Goal: Information Seeking & Learning: Find specific fact

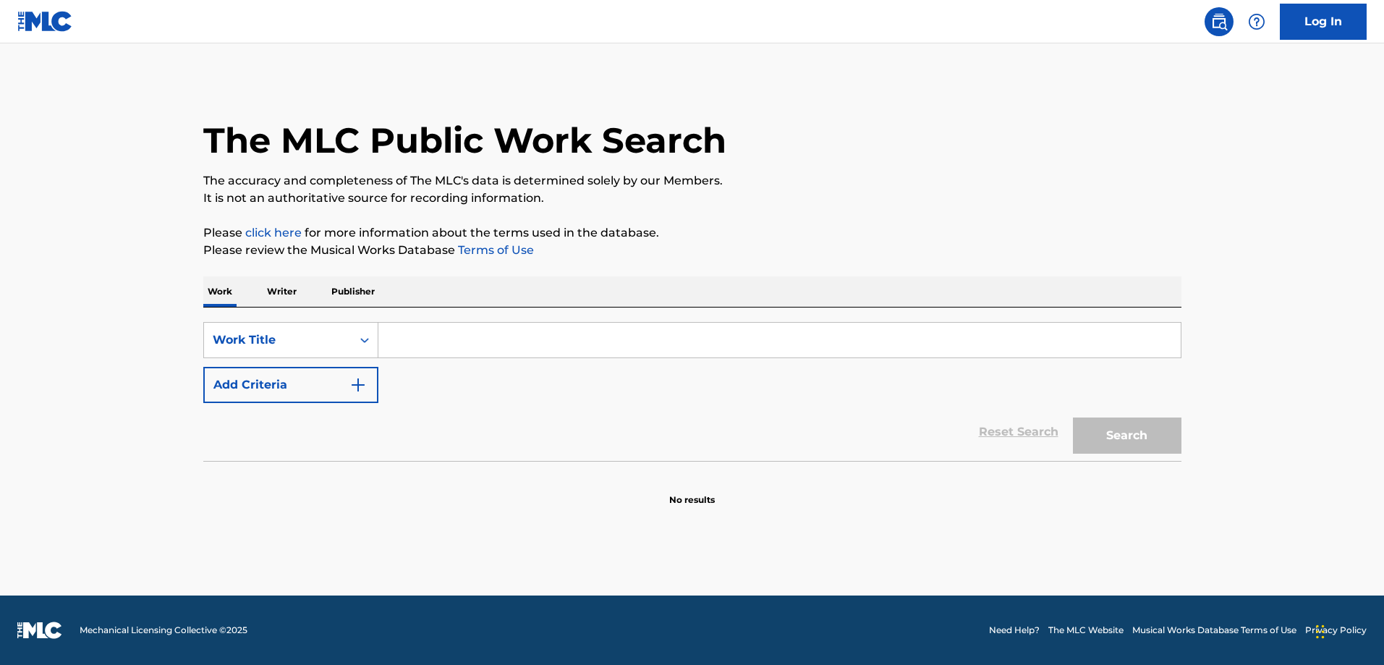
click at [281, 380] on button "Add Criteria" at bounding box center [290, 385] width 175 height 36
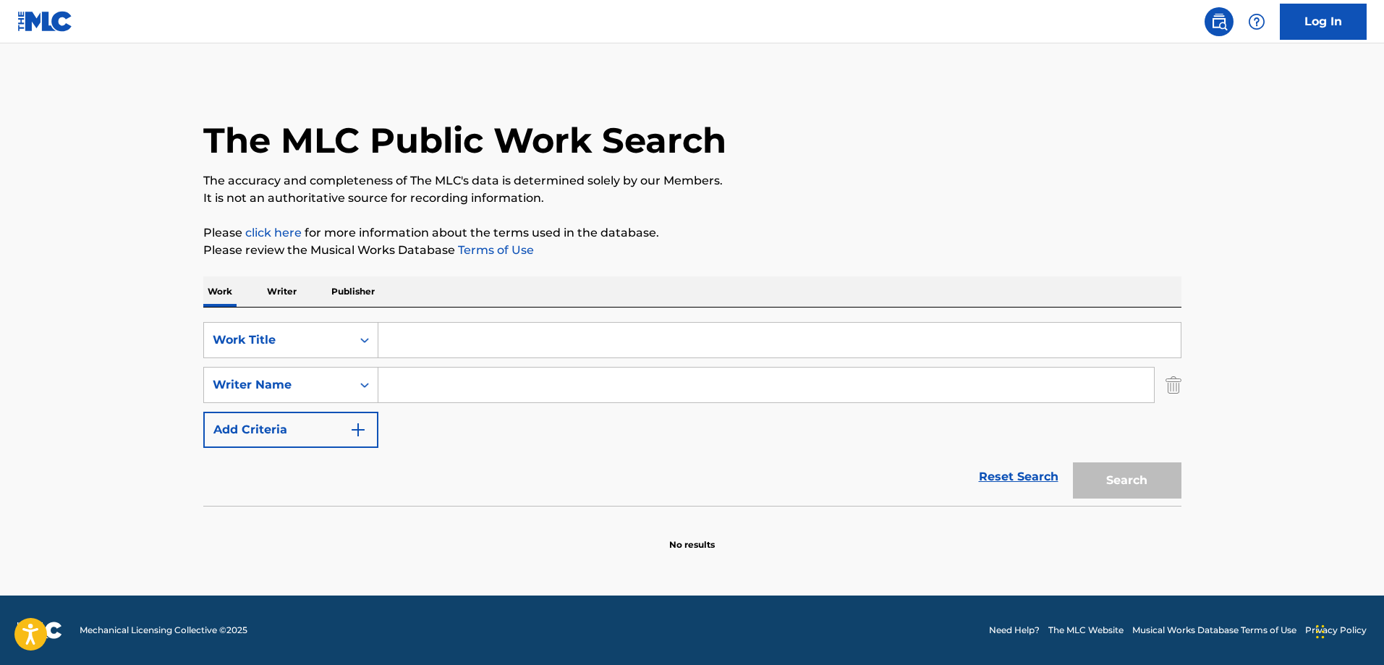
click at [423, 333] on input "Search Form" at bounding box center [779, 340] width 802 height 35
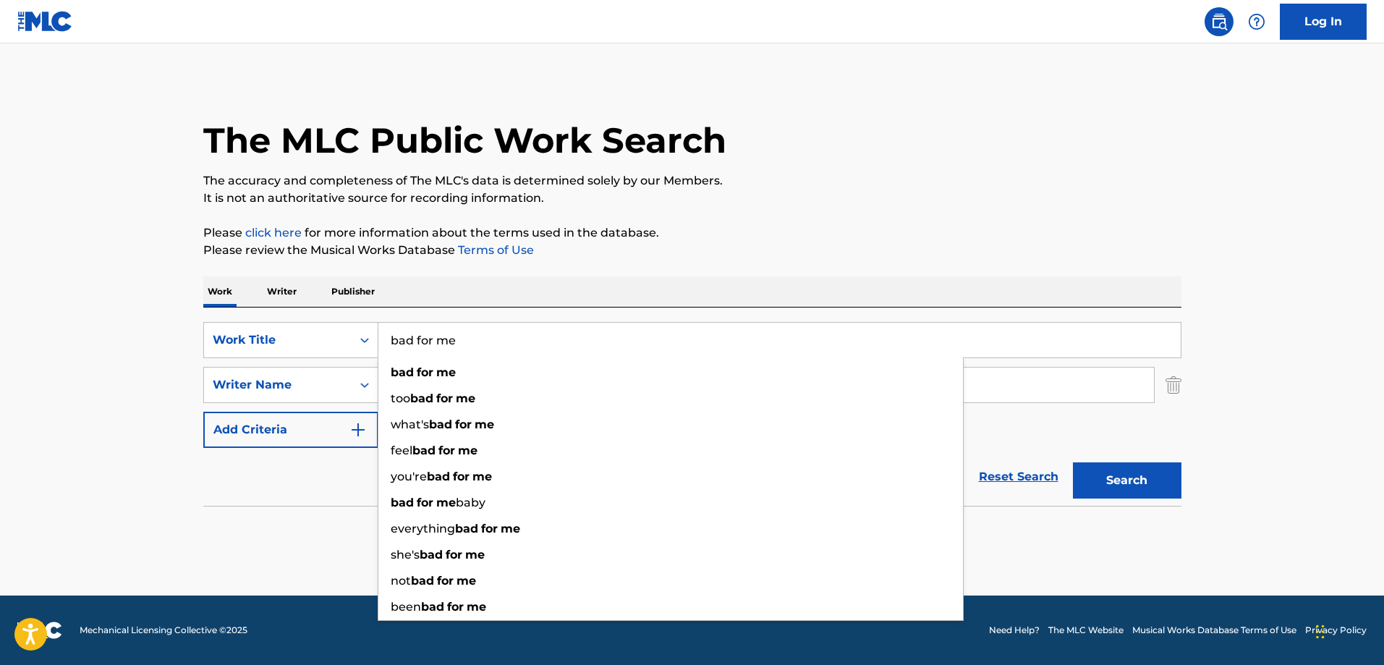
type input "bad for me"
click at [890, 164] on div "The MLC Public Work Search" at bounding box center [692, 133] width 978 height 106
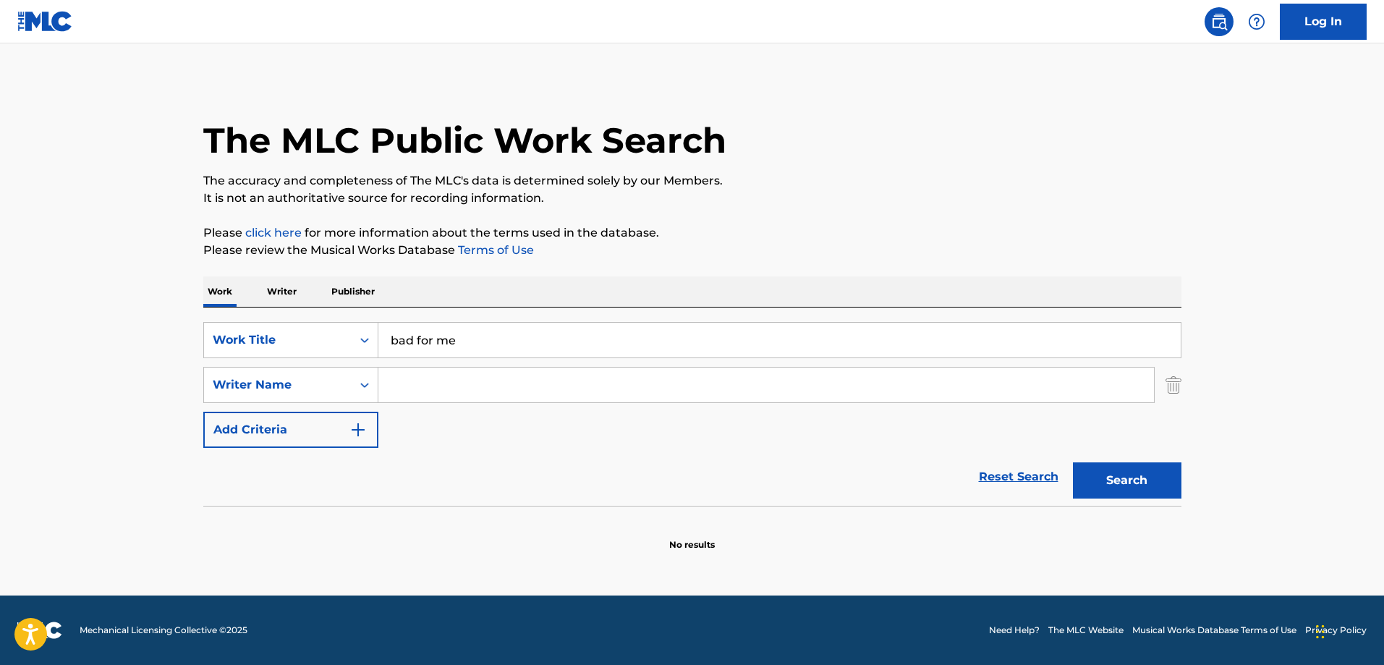
click at [498, 366] on div "SearchWithCriteria58b84f65-0a21-42ba-aa78-7972a18e6e9c Work Title bad for me Se…" at bounding box center [692, 385] width 978 height 126
click at [480, 380] on input "Search Form" at bounding box center [765, 384] width 775 height 35
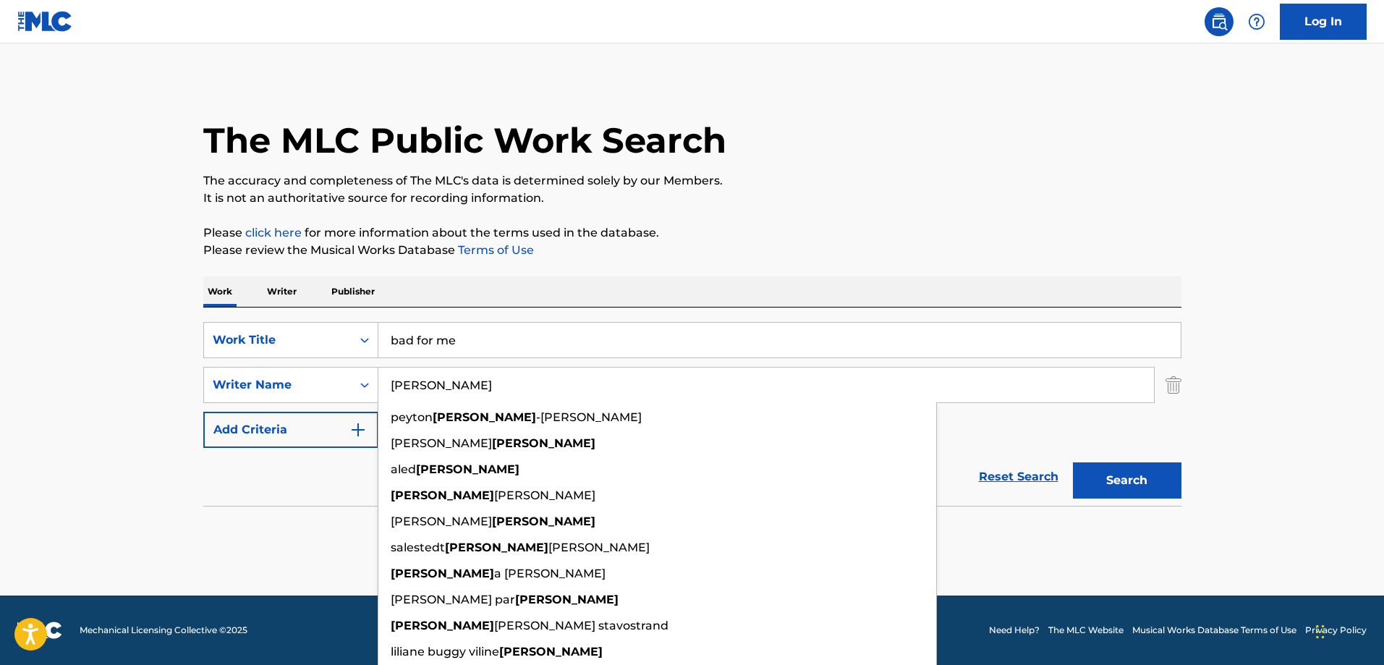
type input "[PERSON_NAME]"
click at [1073, 462] on button "Search" at bounding box center [1127, 480] width 108 height 36
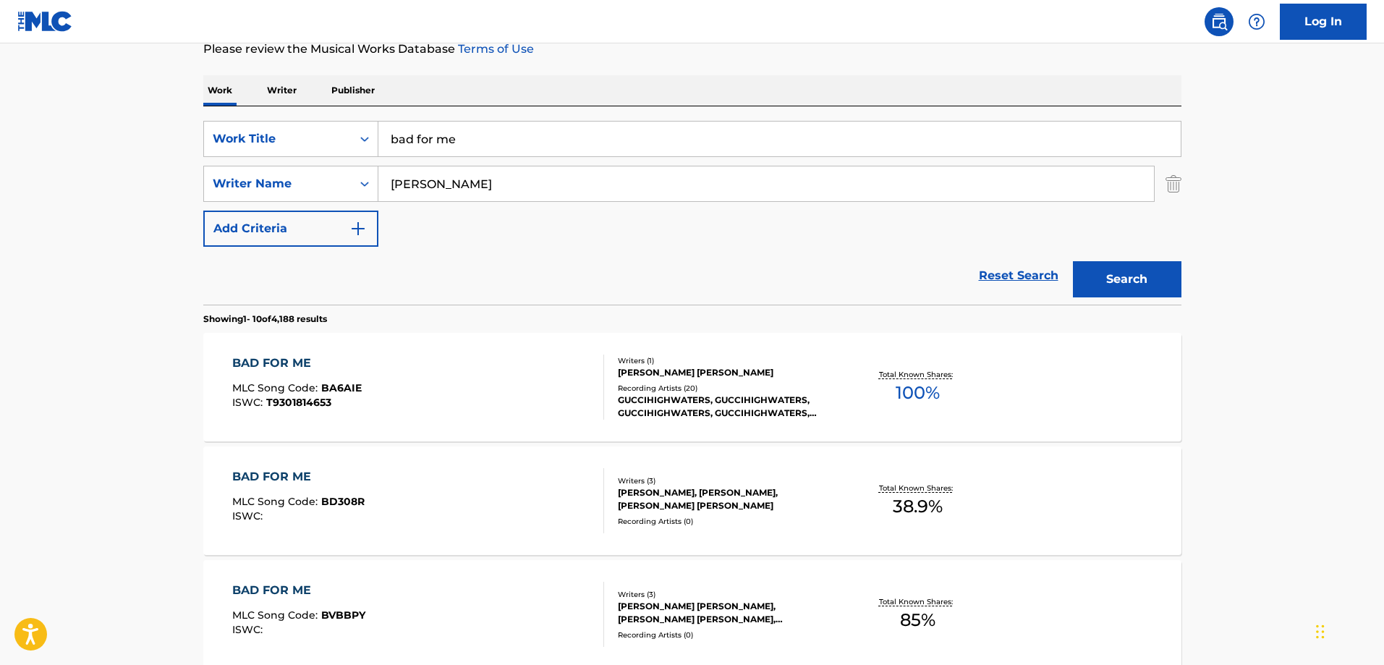
scroll to position [217, 0]
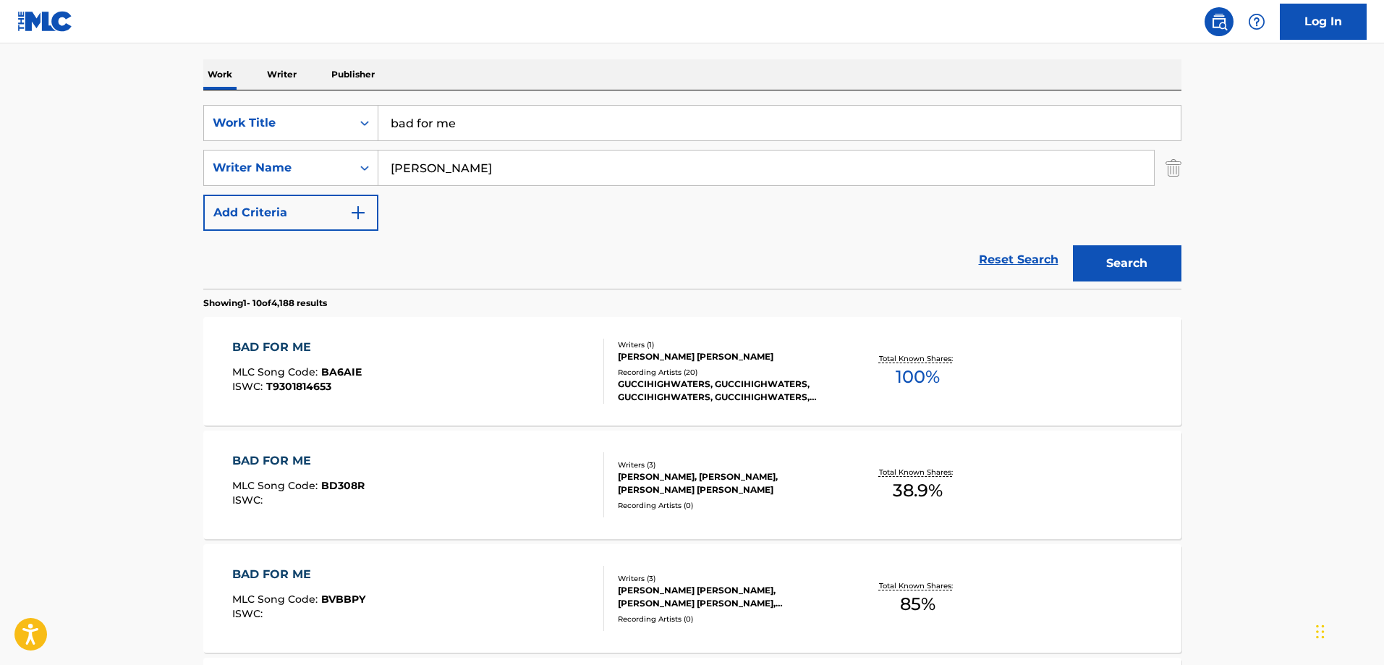
click at [750, 500] on div "Recording Artists ( 0 )" at bounding box center [727, 505] width 218 height 11
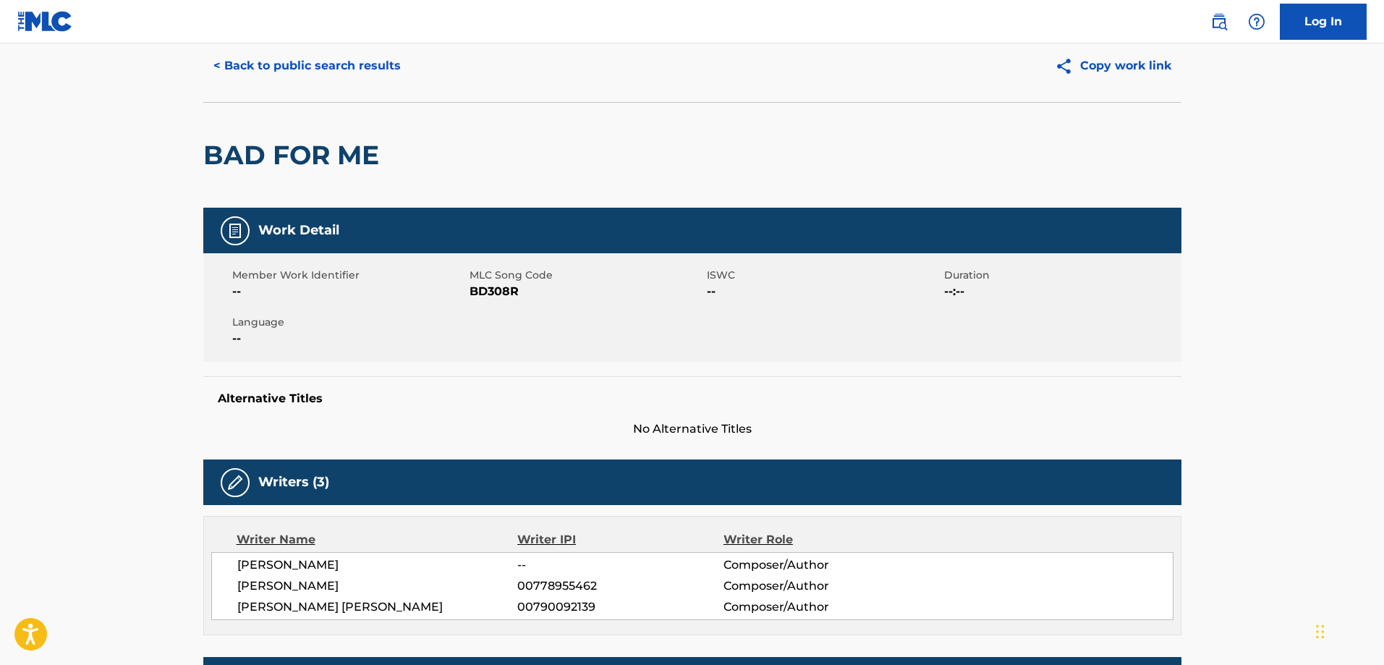
scroll to position [72, 0]
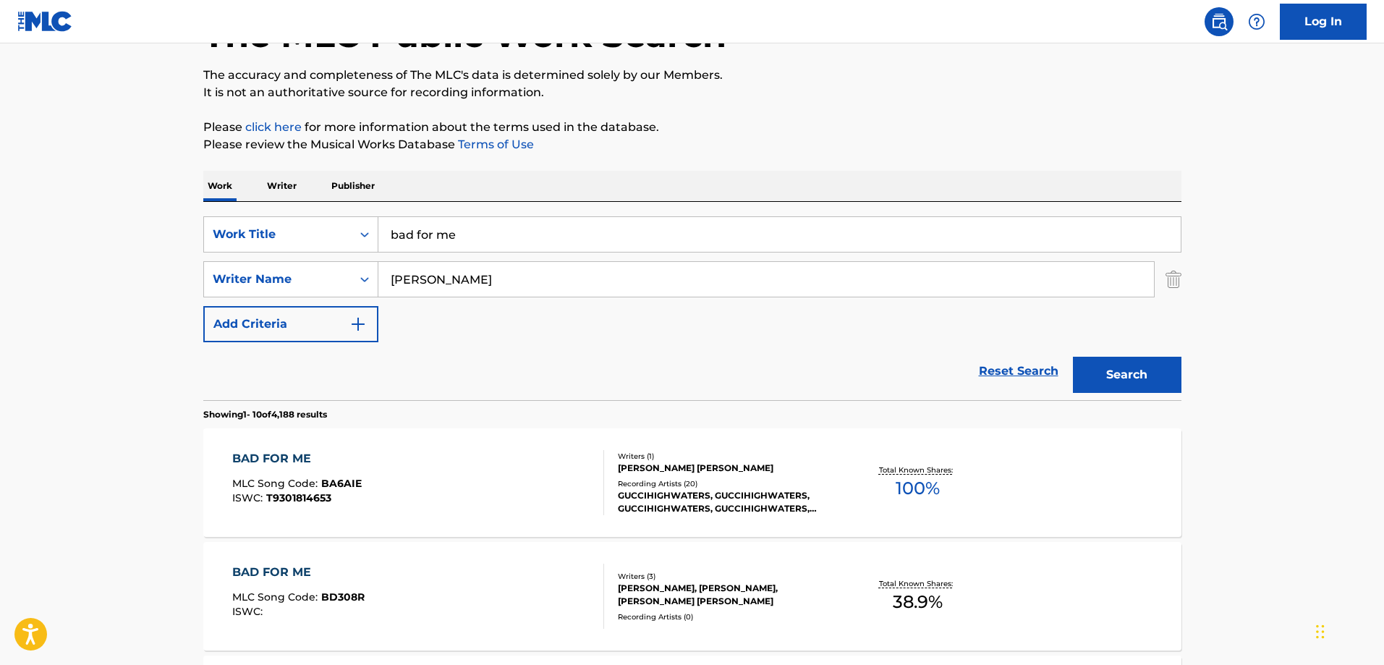
scroll to position [72, 0]
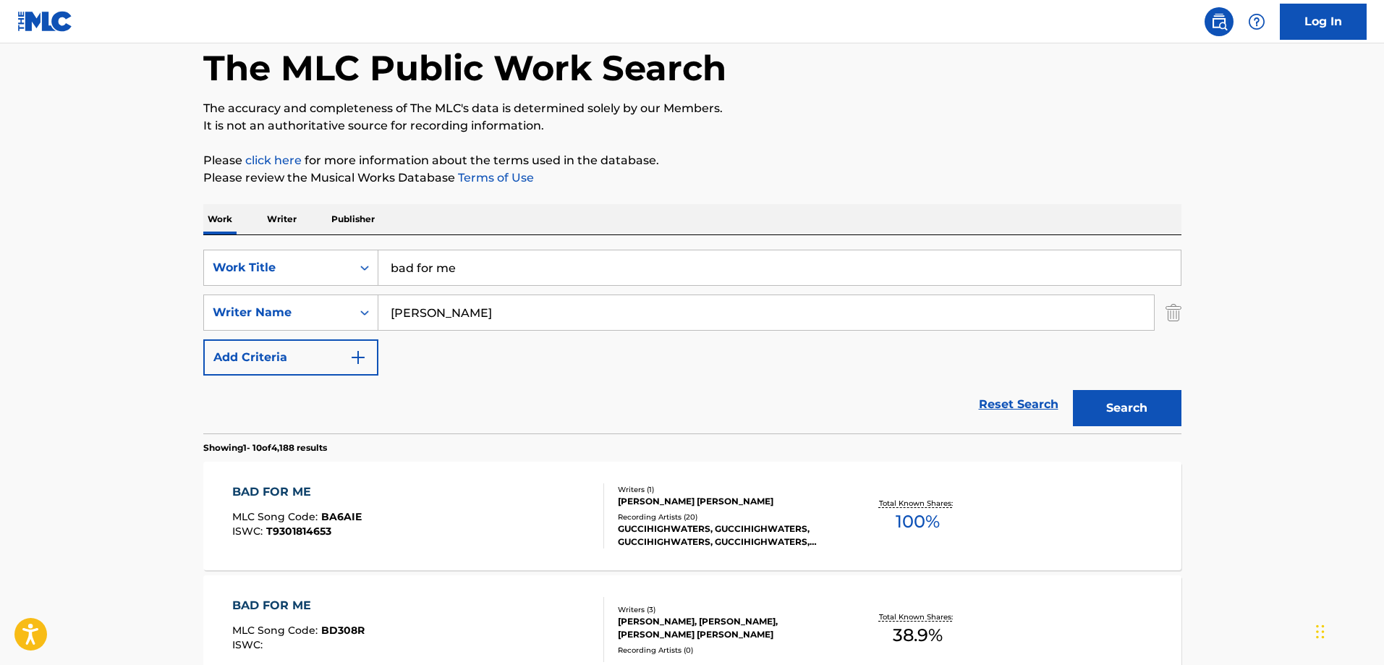
drag, startPoint x: 480, startPoint y: 308, endPoint x: 271, endPoint y: 294, distance: 208.8
click at [276, 299] on div "SearchWithCriteriaa8e38087-6a25-4400-92bb-e7b80aa3640d Writer Name [PERSON_NAME]" at bounding box center [692, 312] width 978 height 36
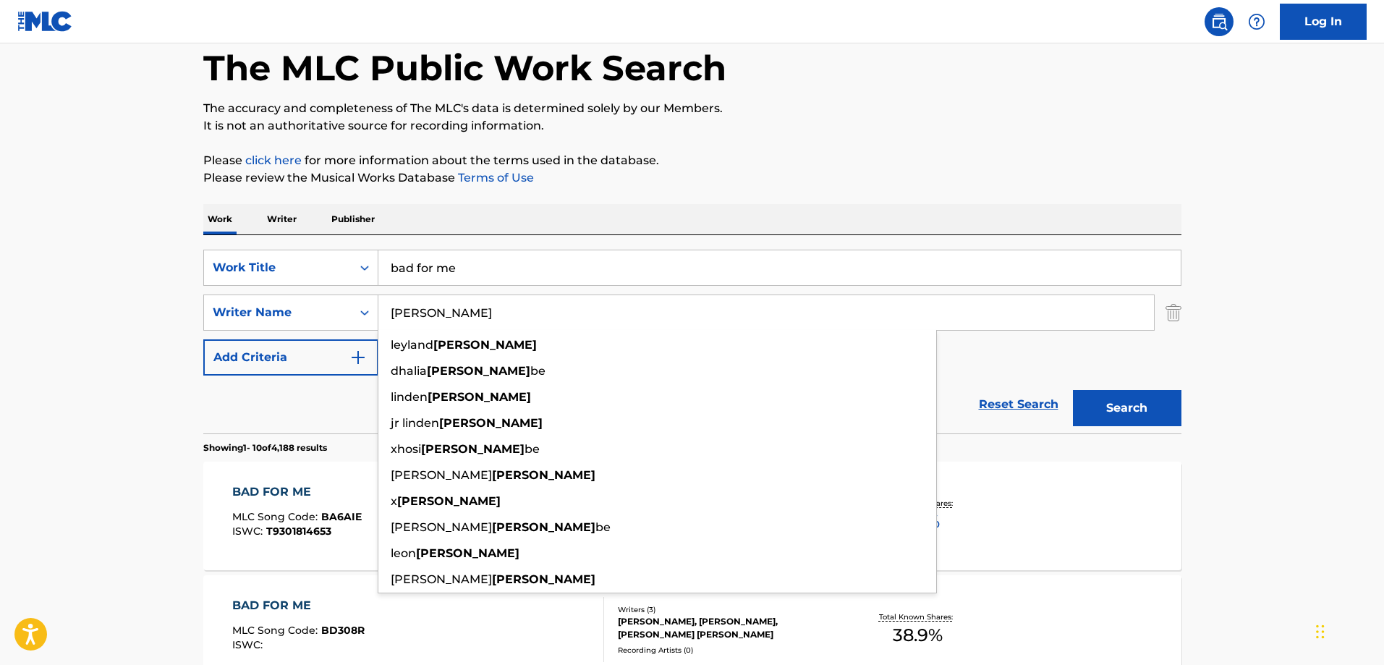
type input "[PERSON_NAME]"
click at [1073, 390] on button "Search" at bounding box center [1127, 408] width 108 height 36
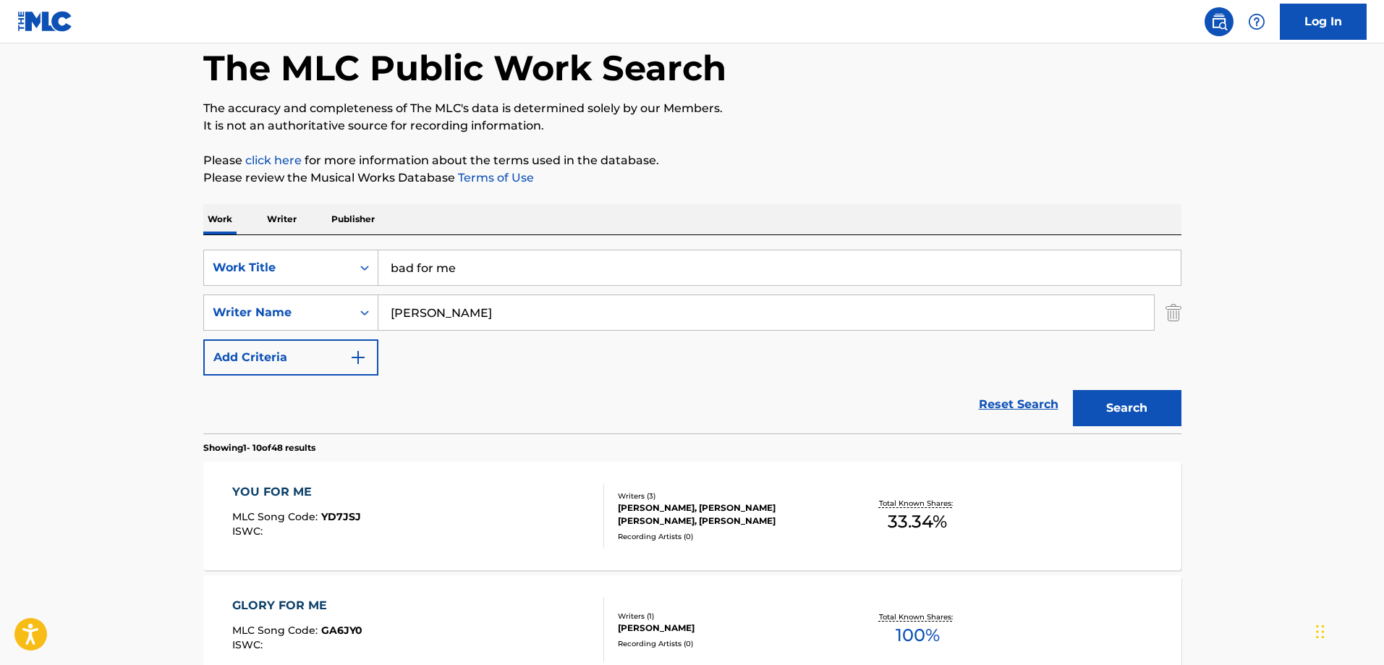
drag, startPoint x: 43, startPoint y: 315, endPoint x: 60, endPoint y: 325, distance: 20.5
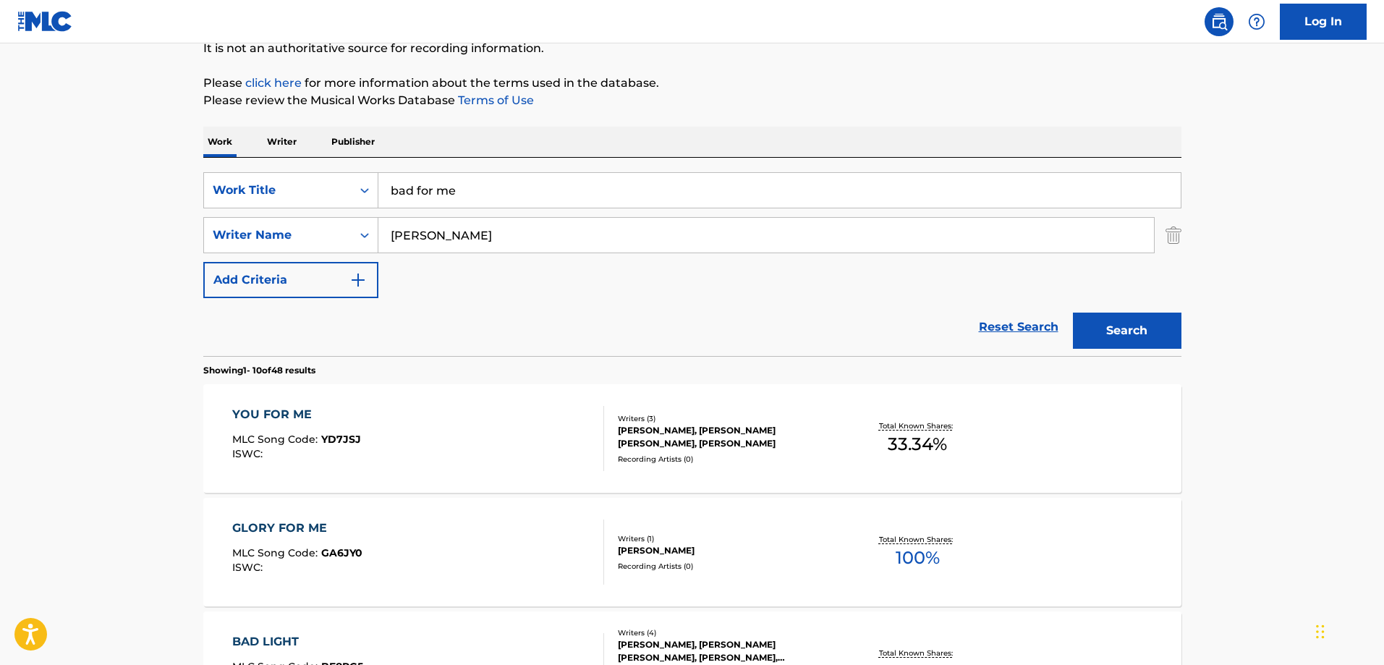
scroll to position [145, 0]
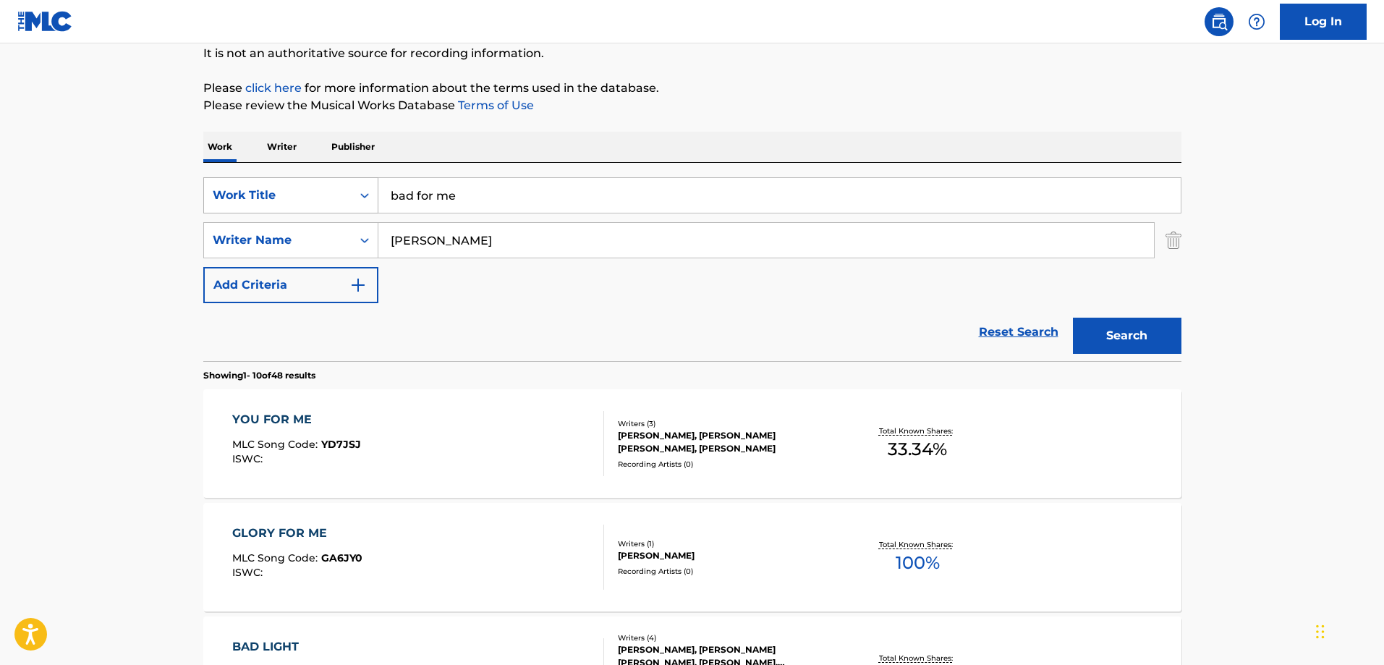
drag, startPoint x: 455, startPoint y: 192, endPoint x: 286, endPoint y: 192, distance: 169.2
click at [286, 192] on div "SearchWithCriteria58b84f65-0a21-42ba-aa78-7972a18e6e9c Work Title bad for me" at bounding box center [692, 195] width 978 height 36
type input "halway to [GEOGRAPHIC_DATA]"
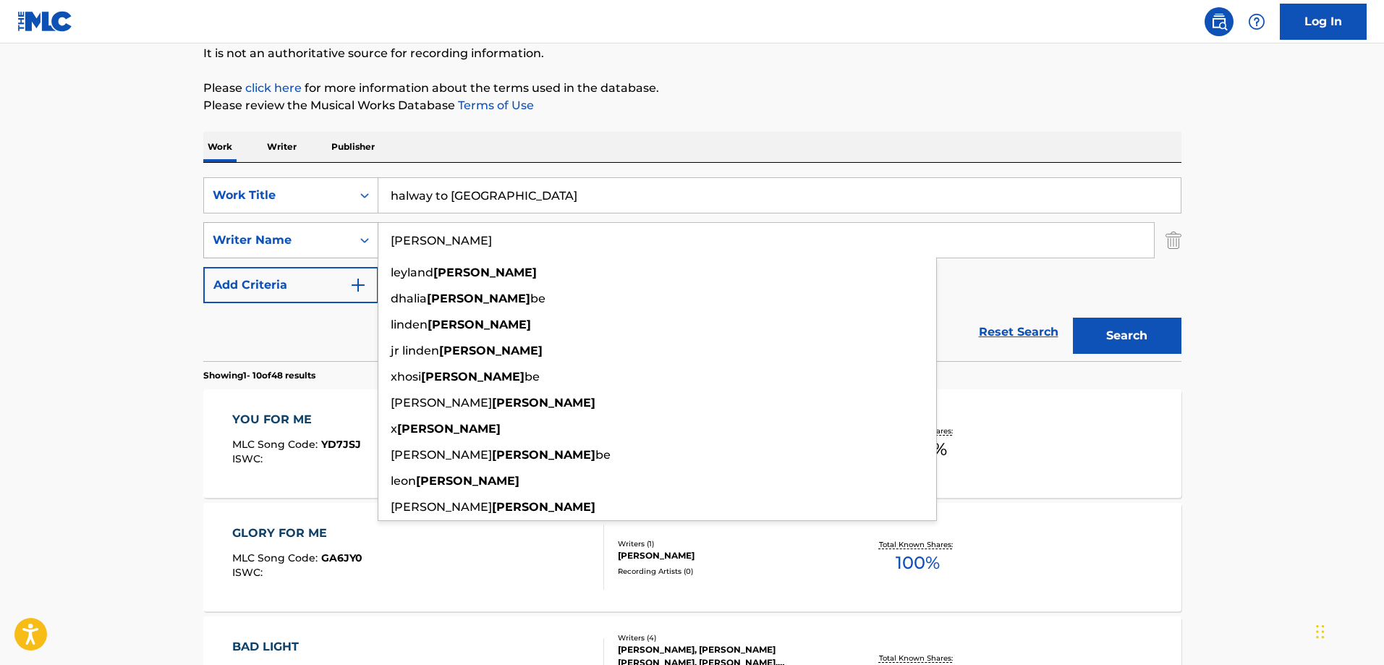
drag, startPoint x: 520, startPoint y: 241, endPoint x: 225, endPoint y: 224, distance: 295.5
click at [229, 224] on div "SearchWithCriteriaa8e38087-6a25-4400-92bb-e7b80aa3640d Writer Name [PERSON_NAME…" at bounding box center [692, 240] width 978 height 36
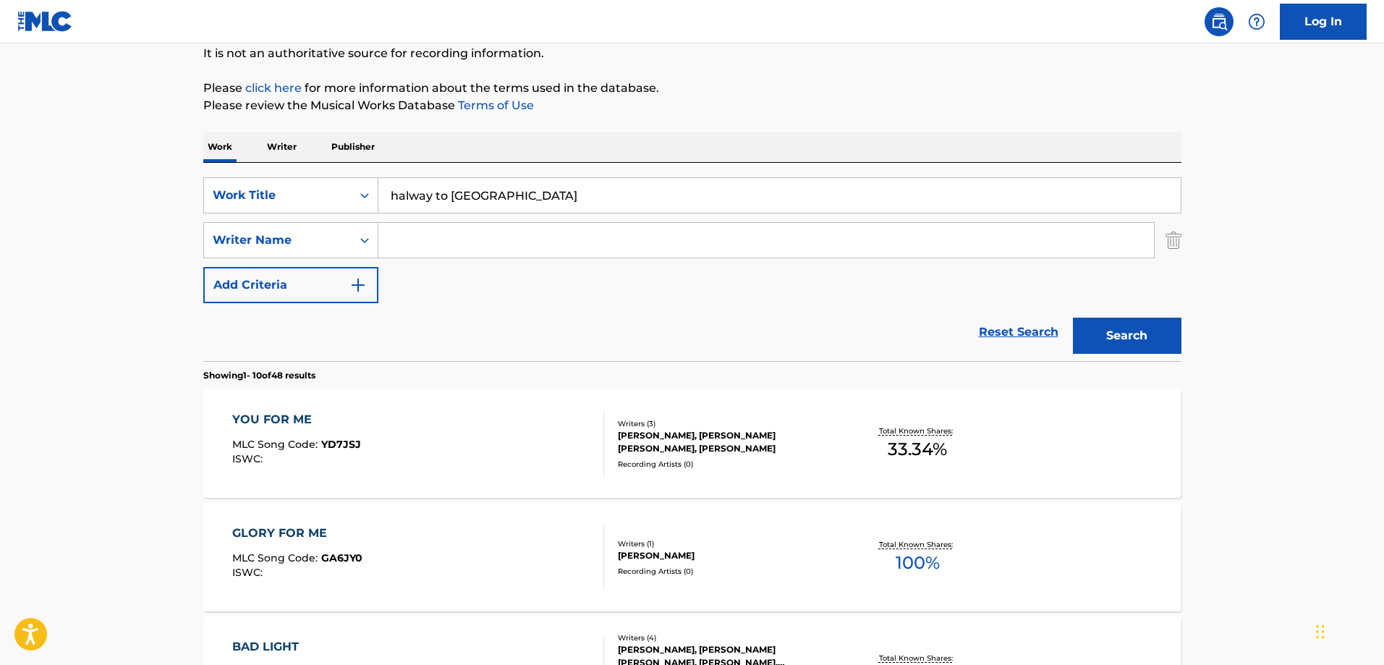
click at [1157, 344] on button "Search" at bounding box center [1127, 336] width 108 height 36
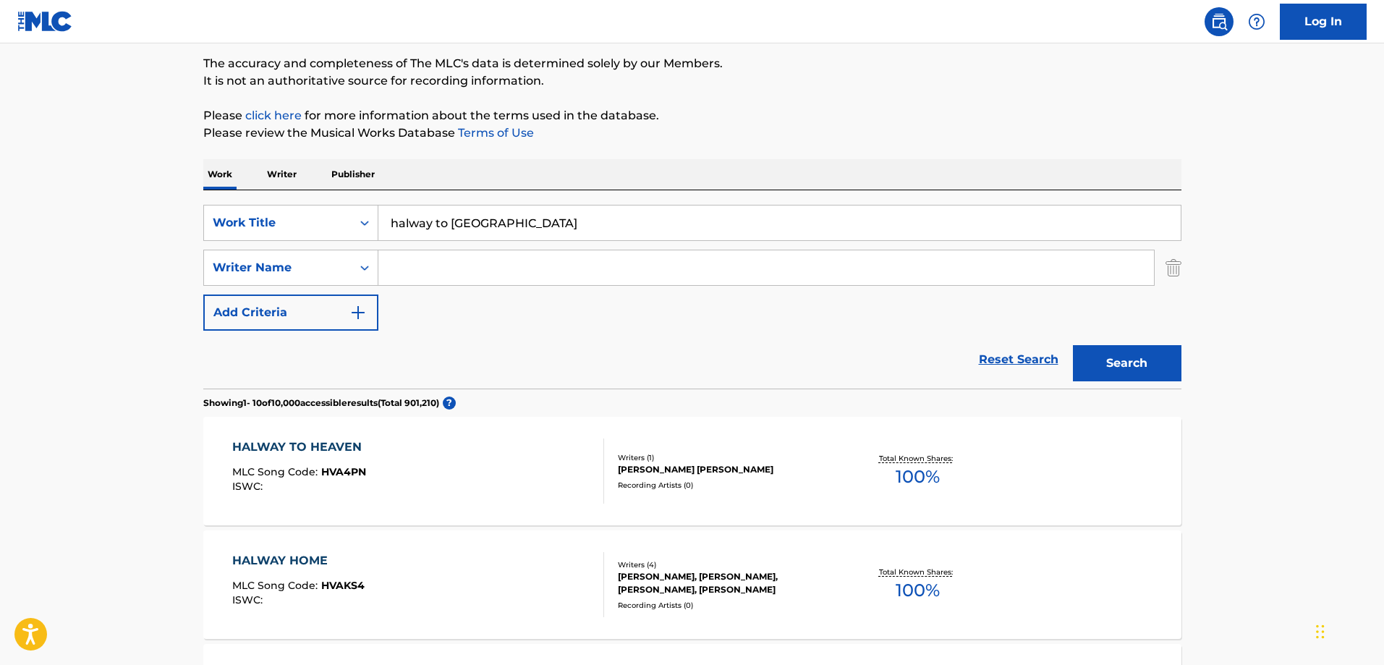
scroll to position [0, 0]
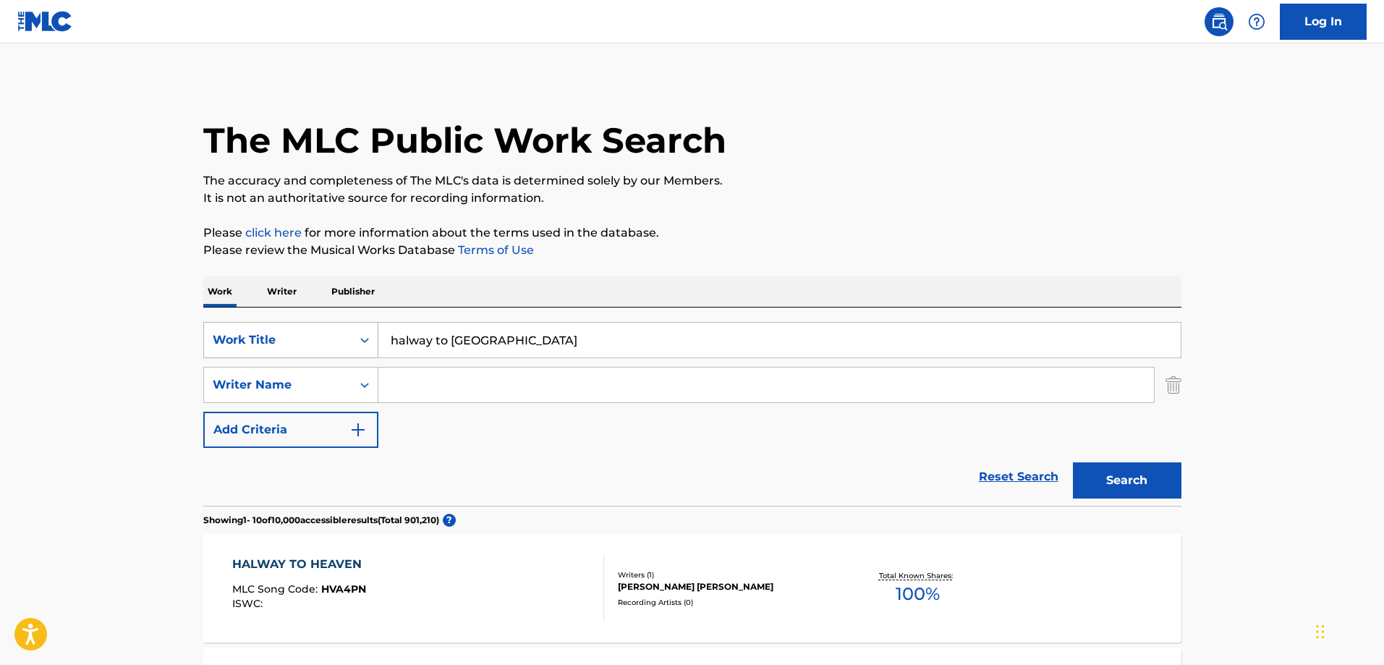
drag, startPoint x: 513, startPoint y: 341, endPoint x: 253, endPoint y: 328, distance: 259.9
click at [253, 328] on div "SearchWithCriteria58b84f65-0a21-42ba-aa78-7972a18e6e9c Work Title halway to [GE…" at bounding box center [692, 340] width 978 height 36
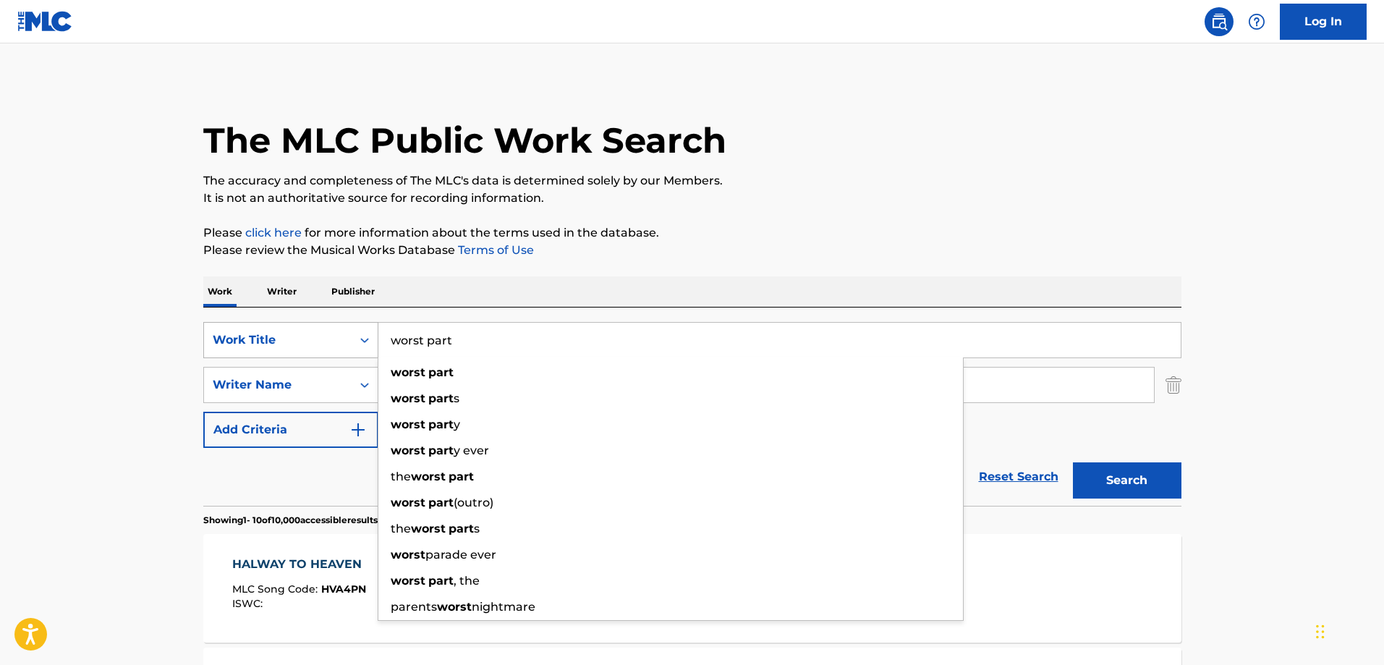
type input "worst part"
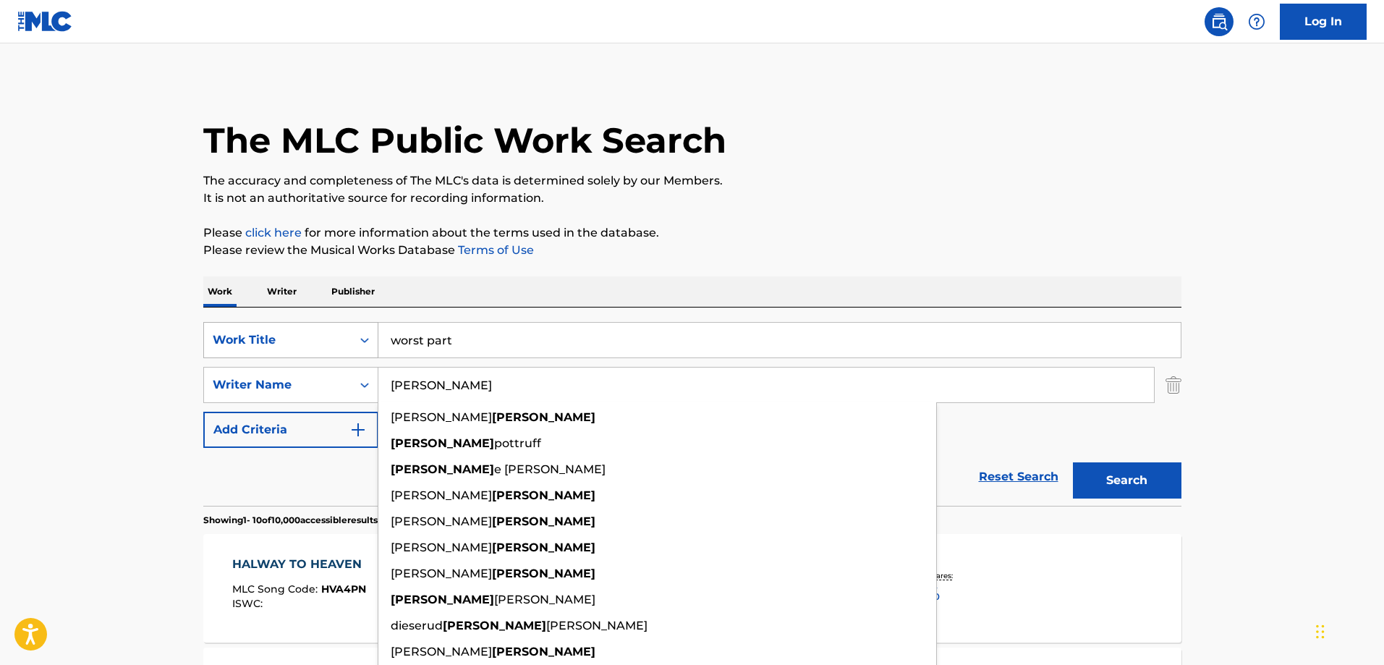
type input "[PERSON_NAME]"
click at [1073, 462] on button "Search" at bounding box center [1127, 480] width 108 height 36
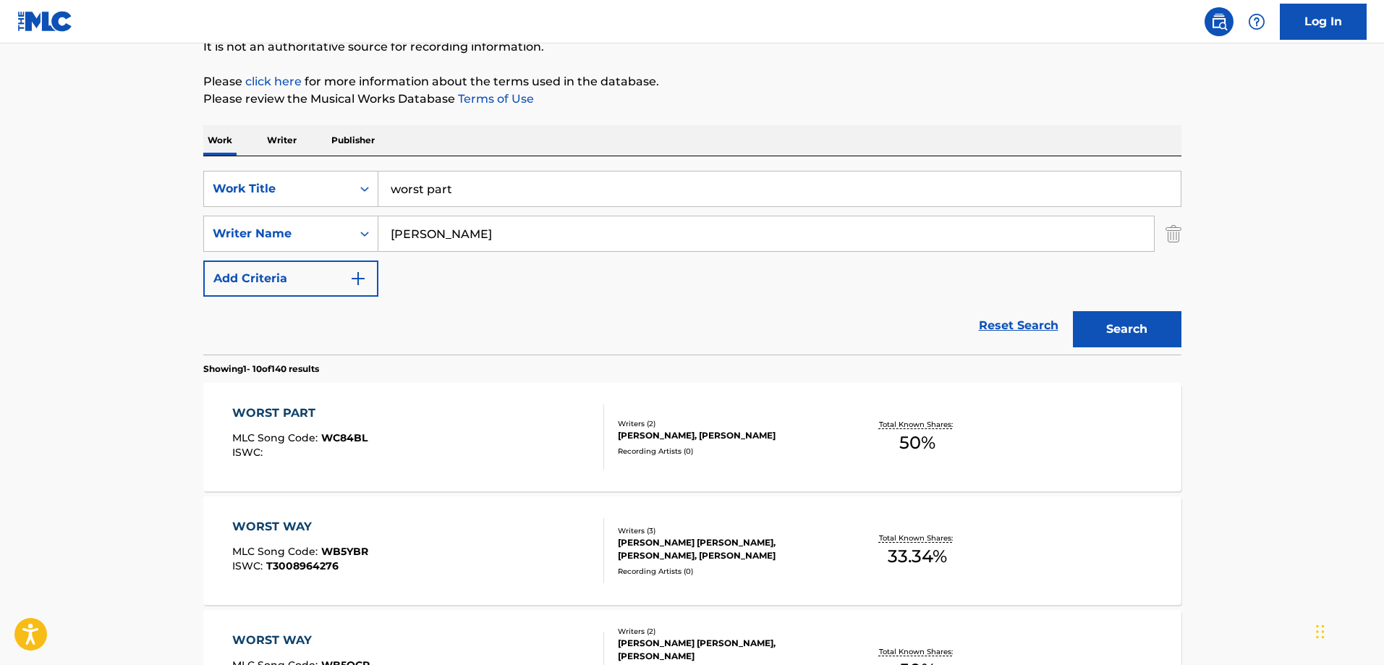
scroll to position [217, 0]
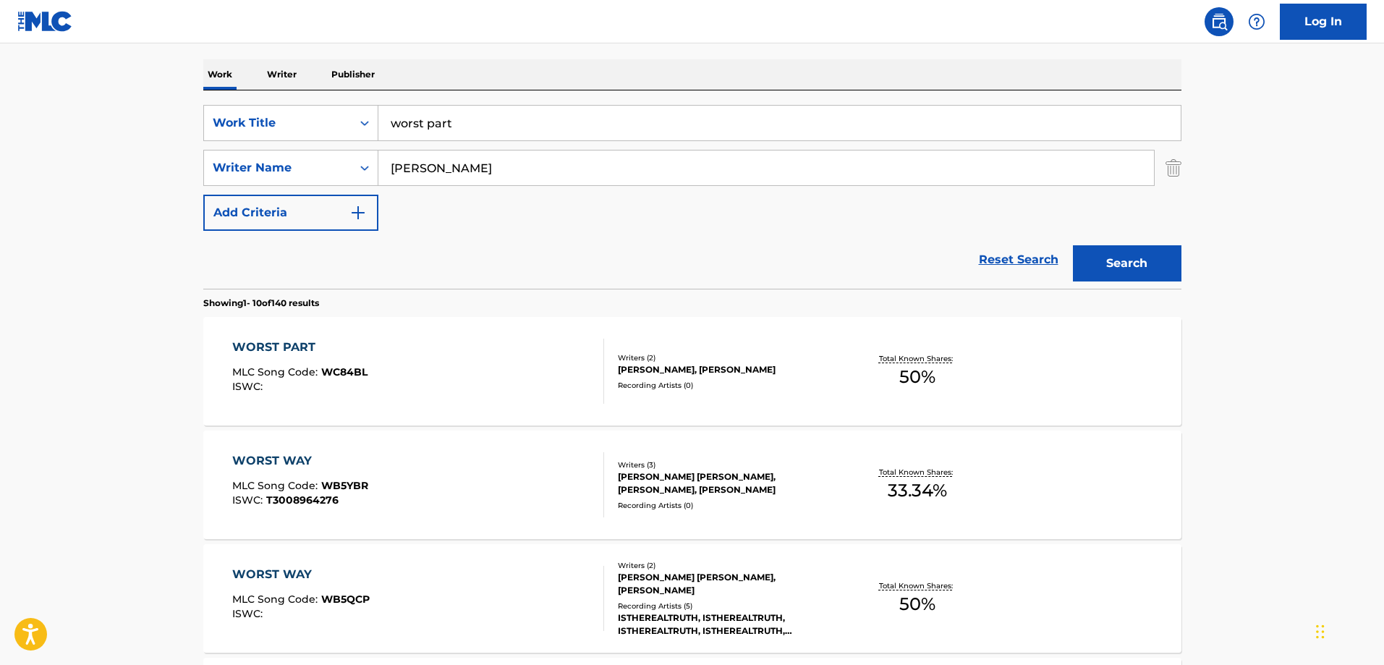
click at [807, 370] on div "[PERSON_NAME], [PERSON_NAME]" at bounding box center [727, 369] width 218 height 13
